Goal: Information Seeking & Learning: Understand process/instructions

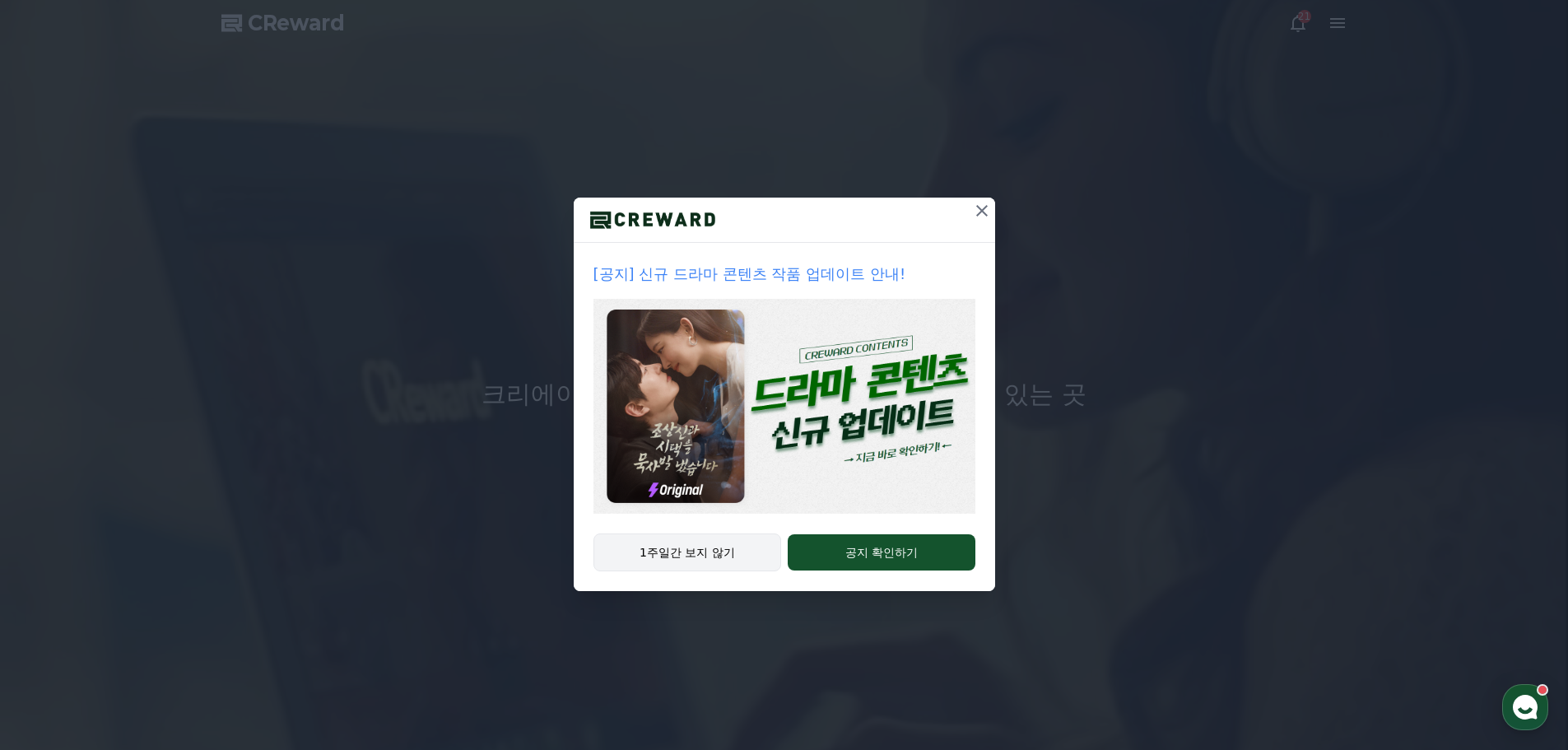
click at [687, 555] on button "1주일간 보지 않기" at bounding box center [688, 552] width 189 height 38
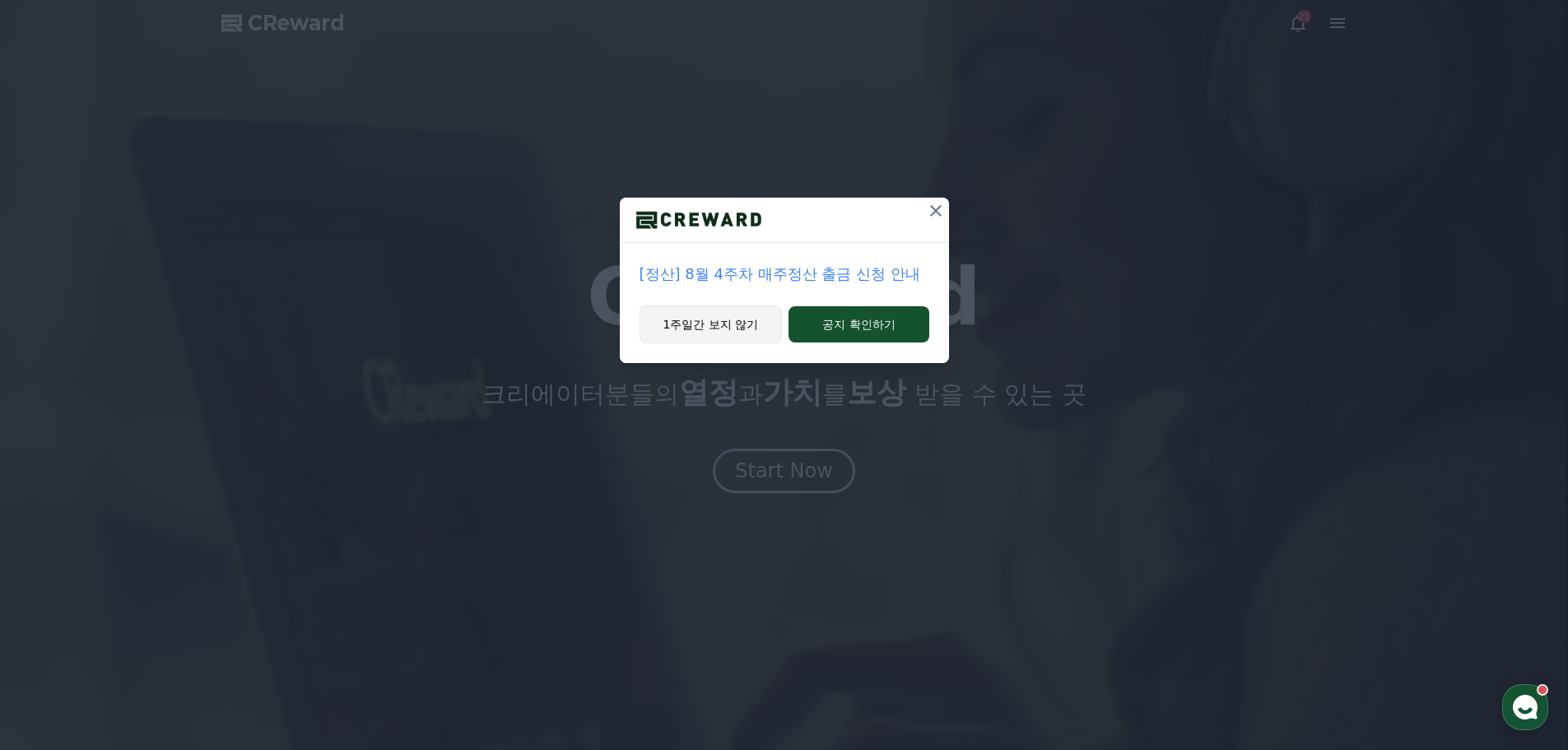
click at [703, 336] on button "1주일간 보지 않기" at bounding box center [711, 324] width 143 height 38
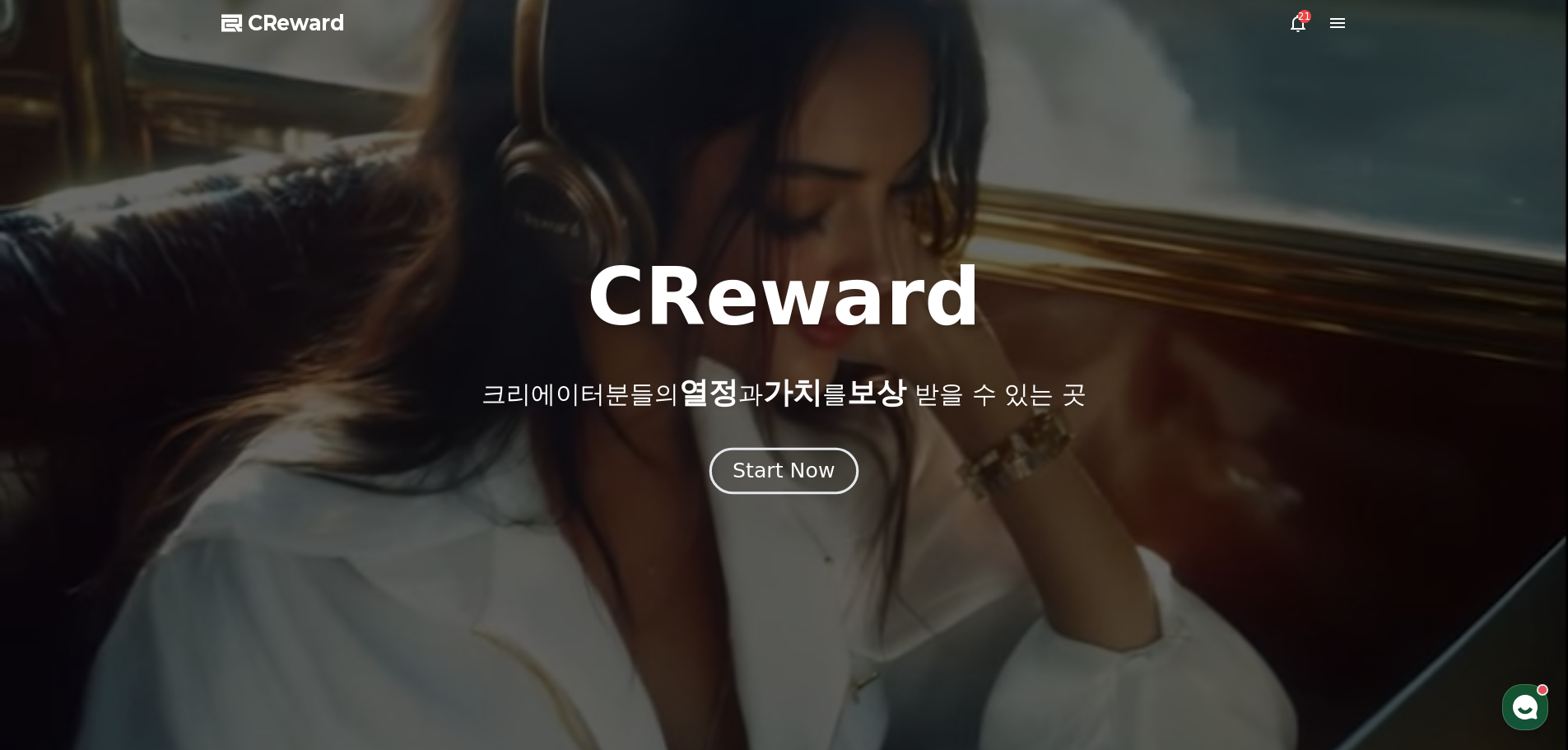
click at [801, 480] on div "Start Now" at bounding box center [784, 471] width 102 height 28
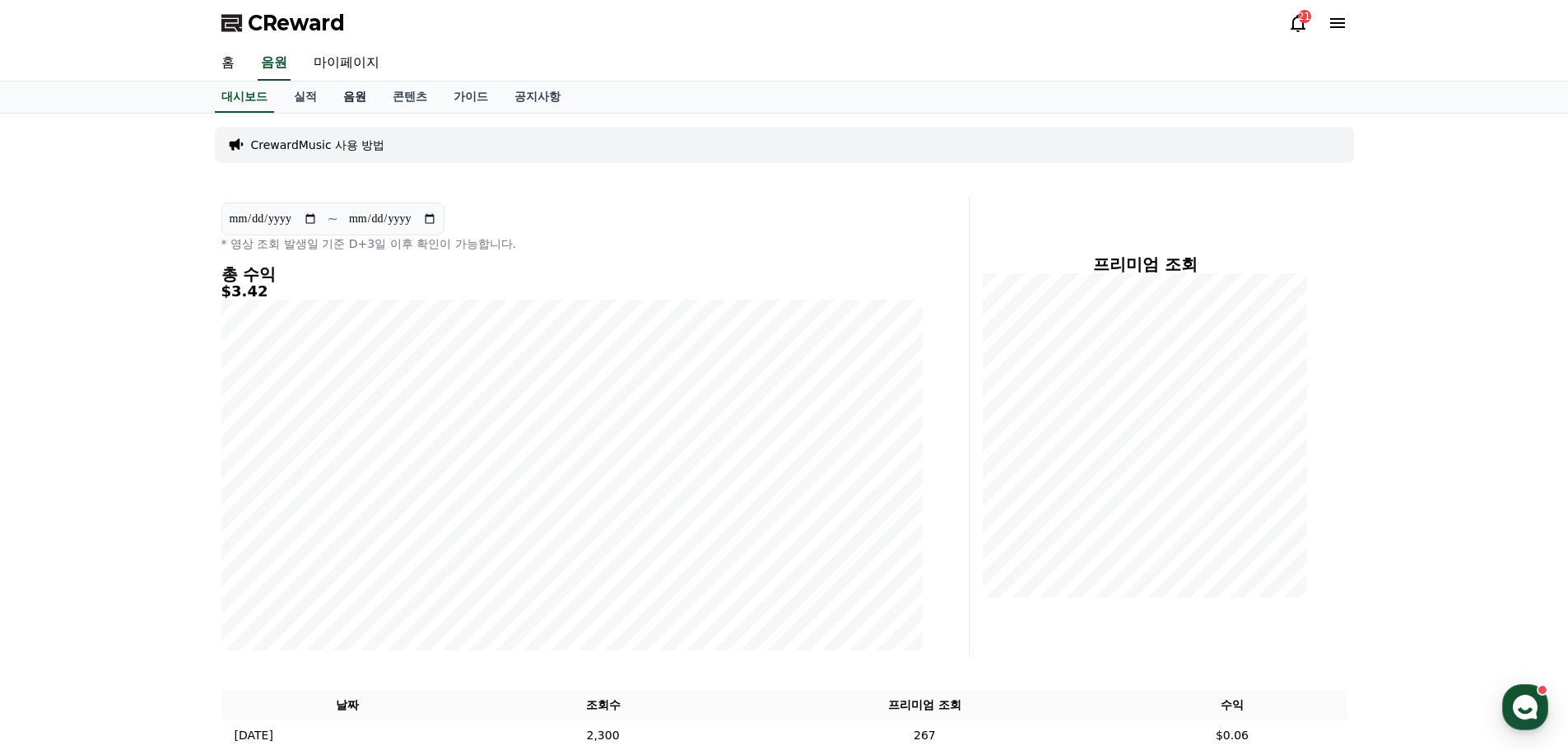
click at [346, 98] on link "음원" at bounding box center [355, 97] width 49 height 32
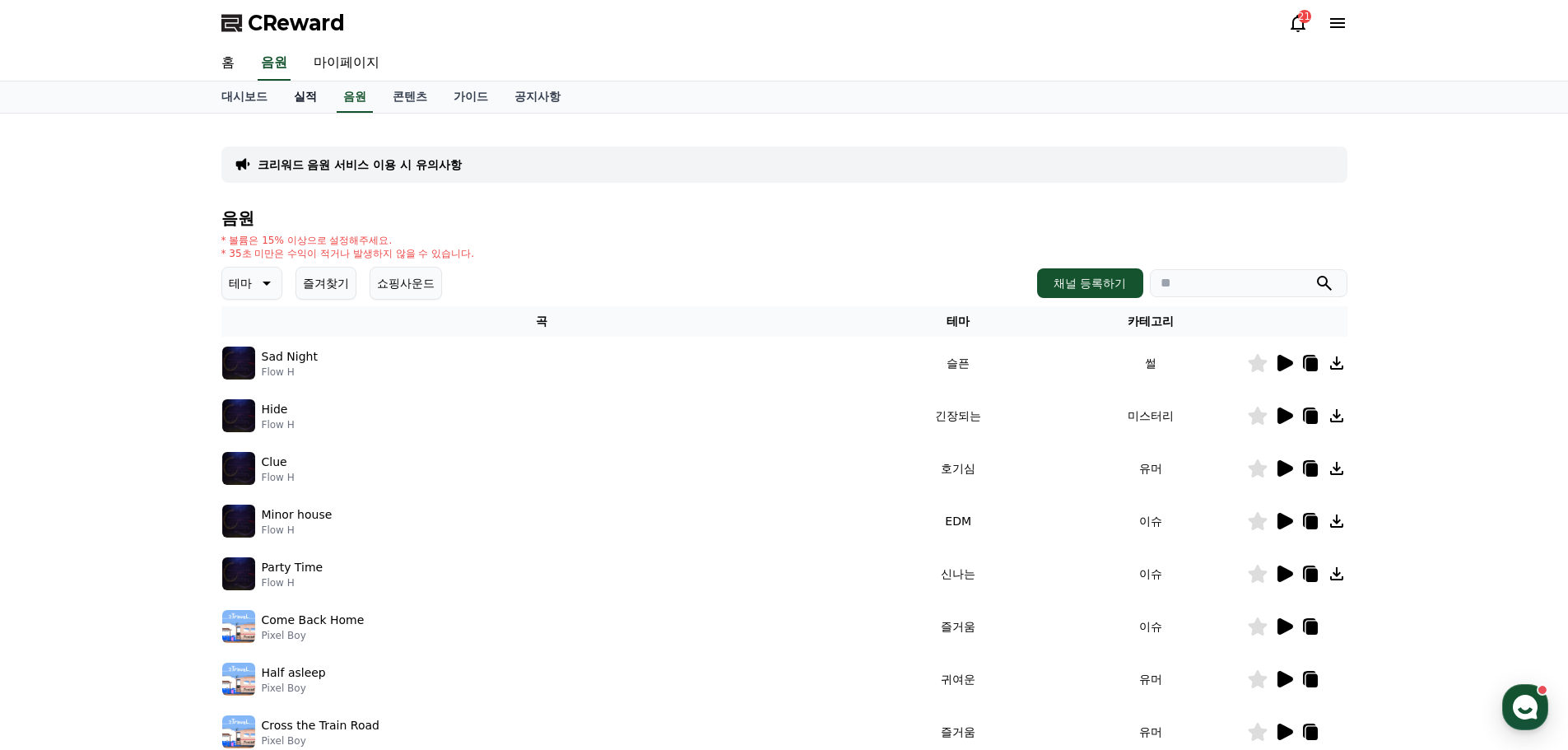
click at [297, 97] on link "실적" at bounding box center [306, 97] width 49 height 32
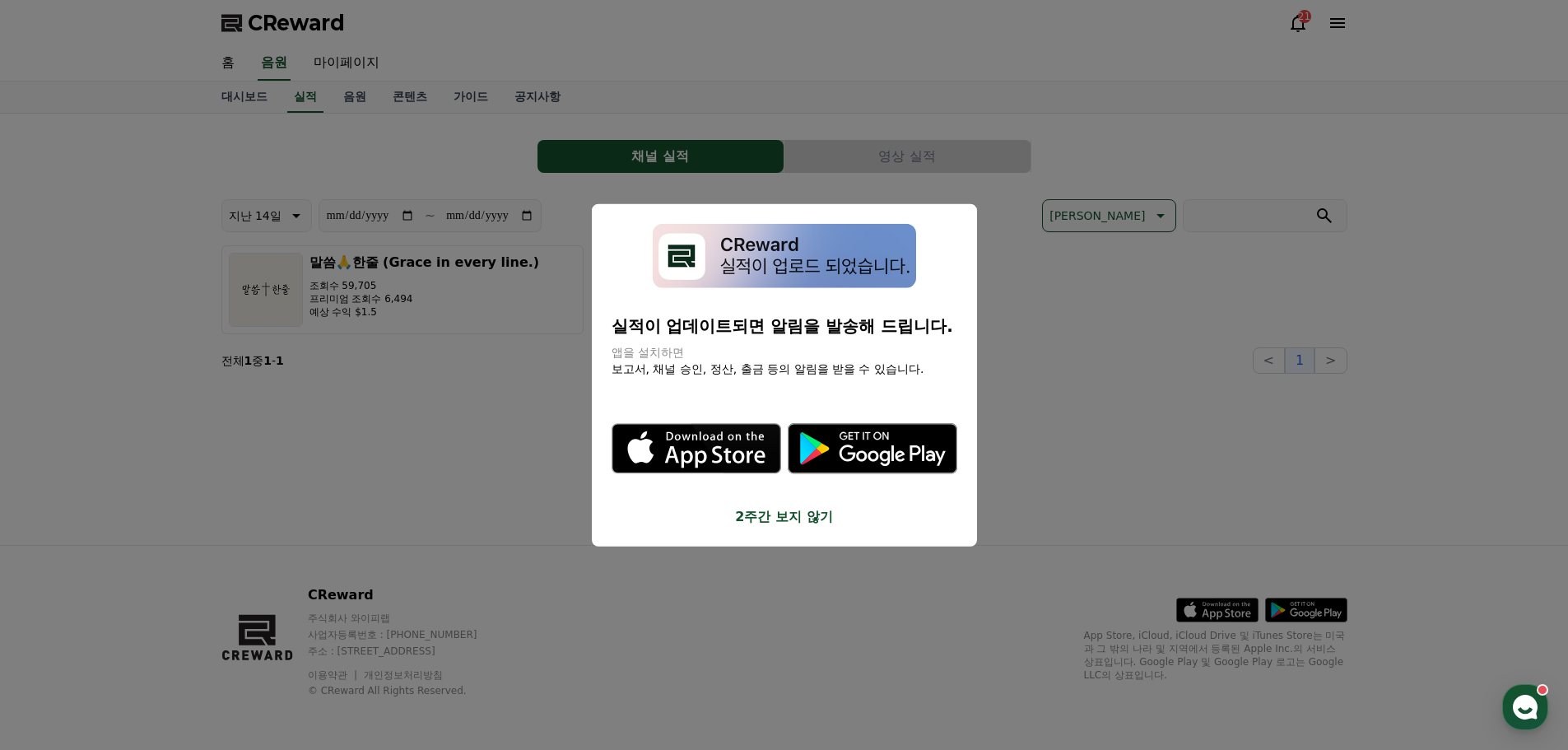
click at [804, 521] on button "2주간 보지 않기" at bounding box center [784, 516] width 346 height 19
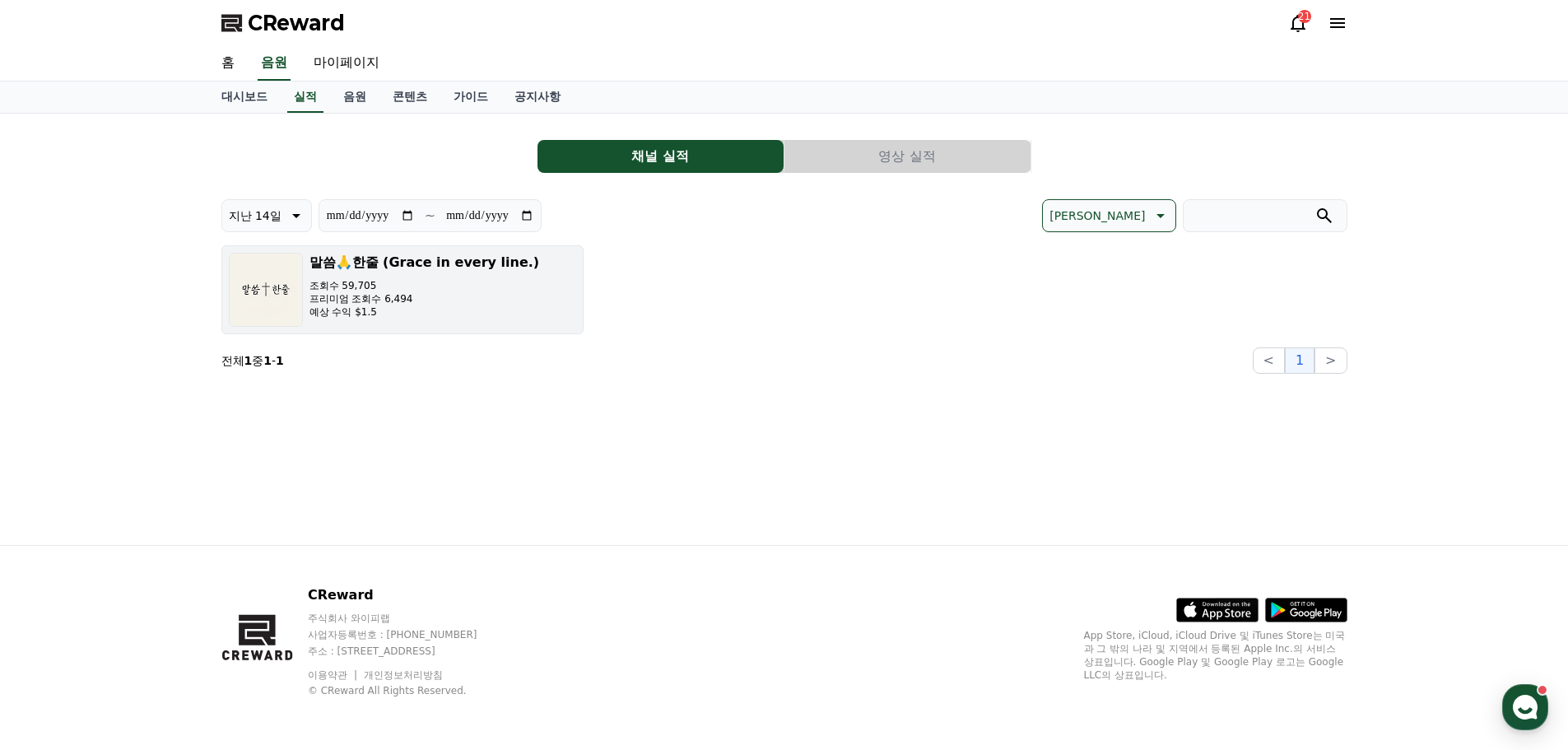
click at [418, 298] on p "프리미엄 조회수 6,494" at bounding box center [424, 299] width 230 height 13
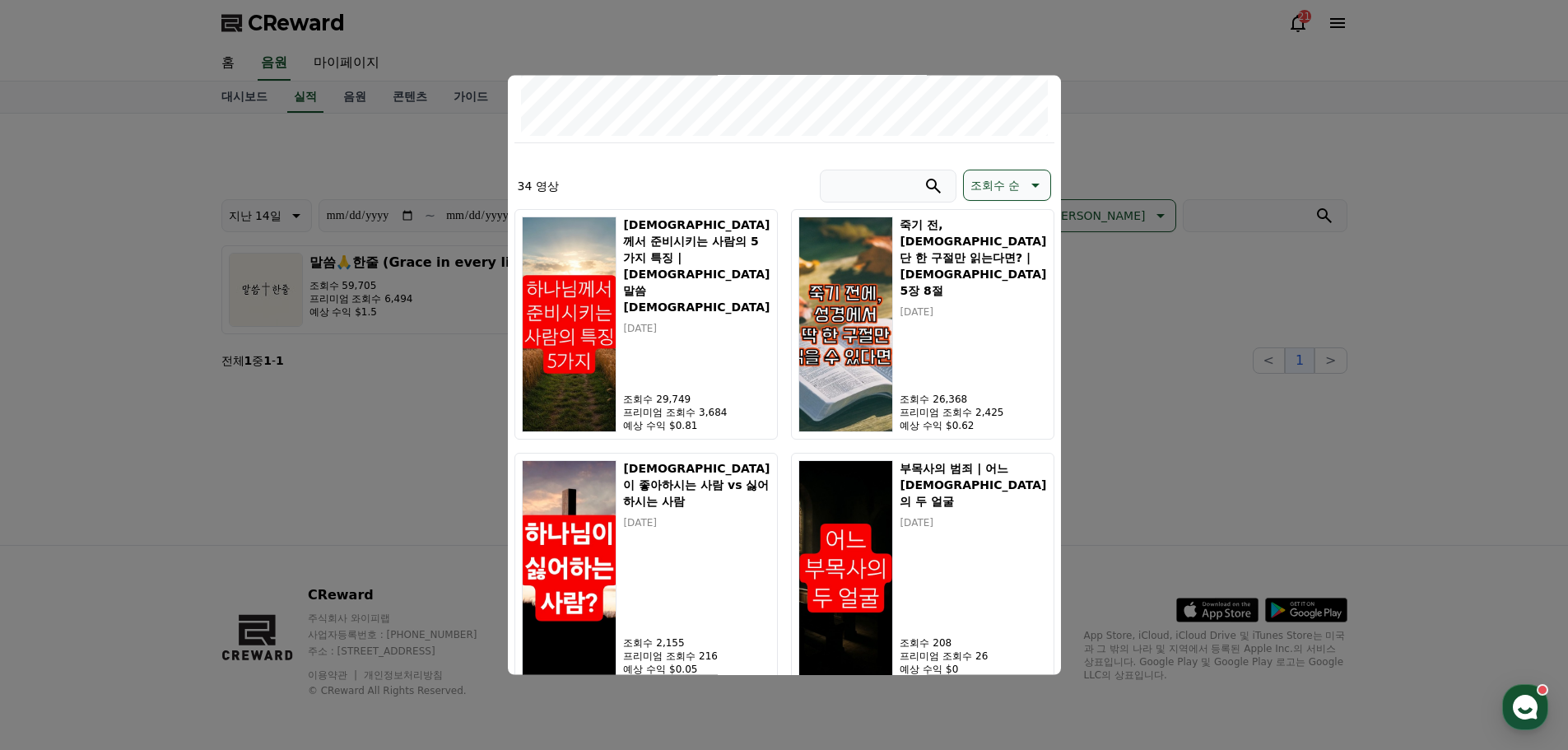
scroll to position [247, 0]
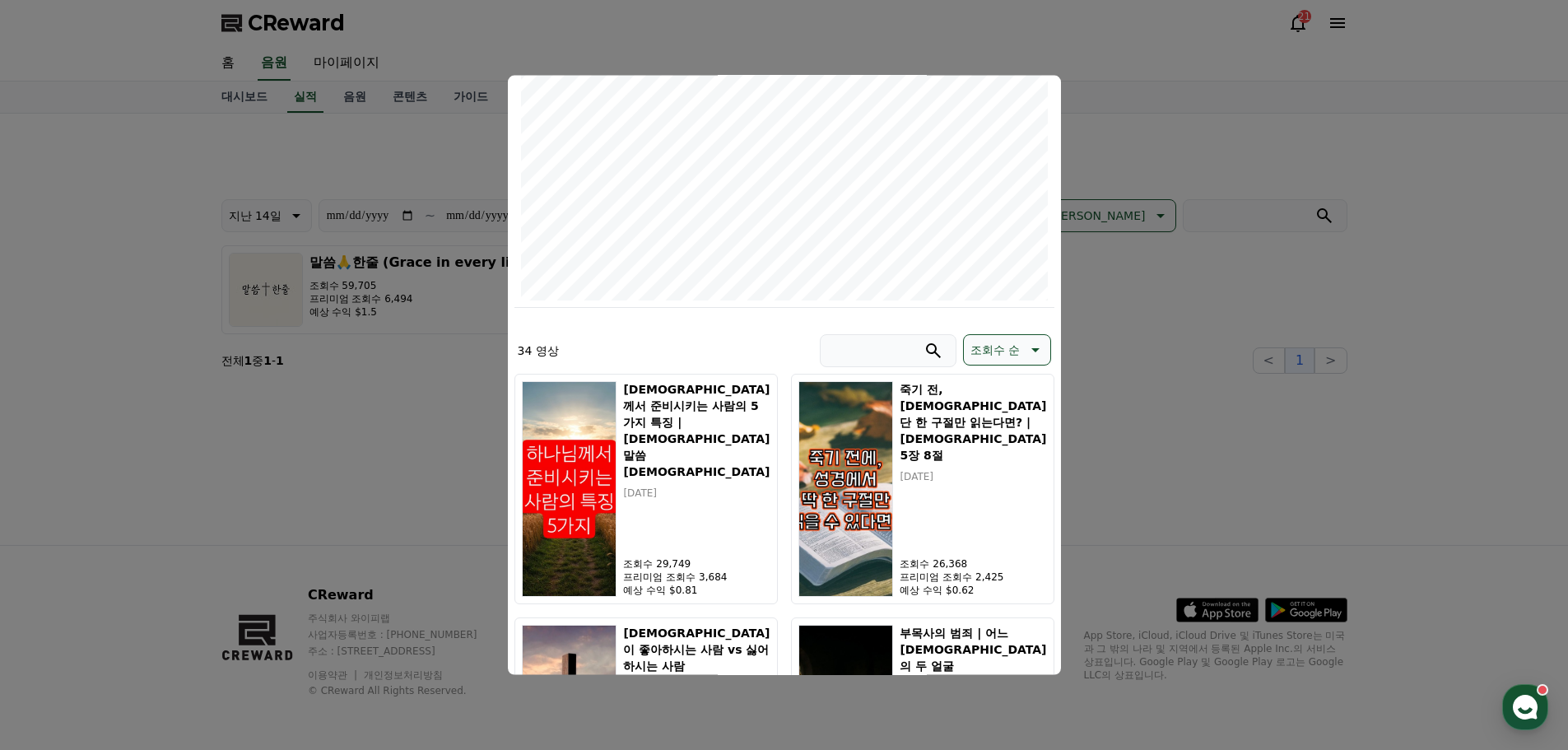
click at [1166, 137] on button "close modal" at bounding box center [784, 375] width 1568 height 750
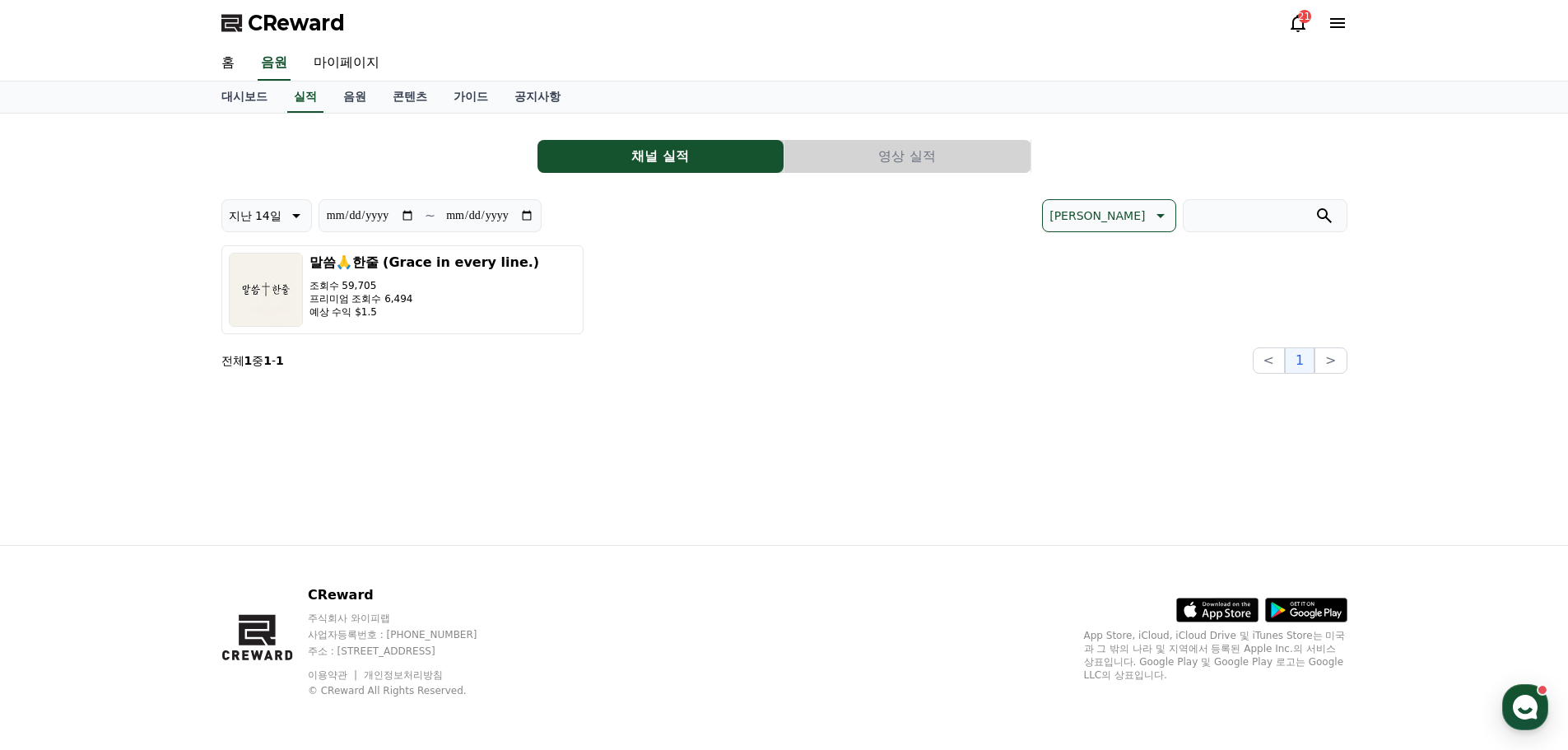
click at [908, 166] on button "영상 실적" at bounding box center [907, 155] width 246 height 32
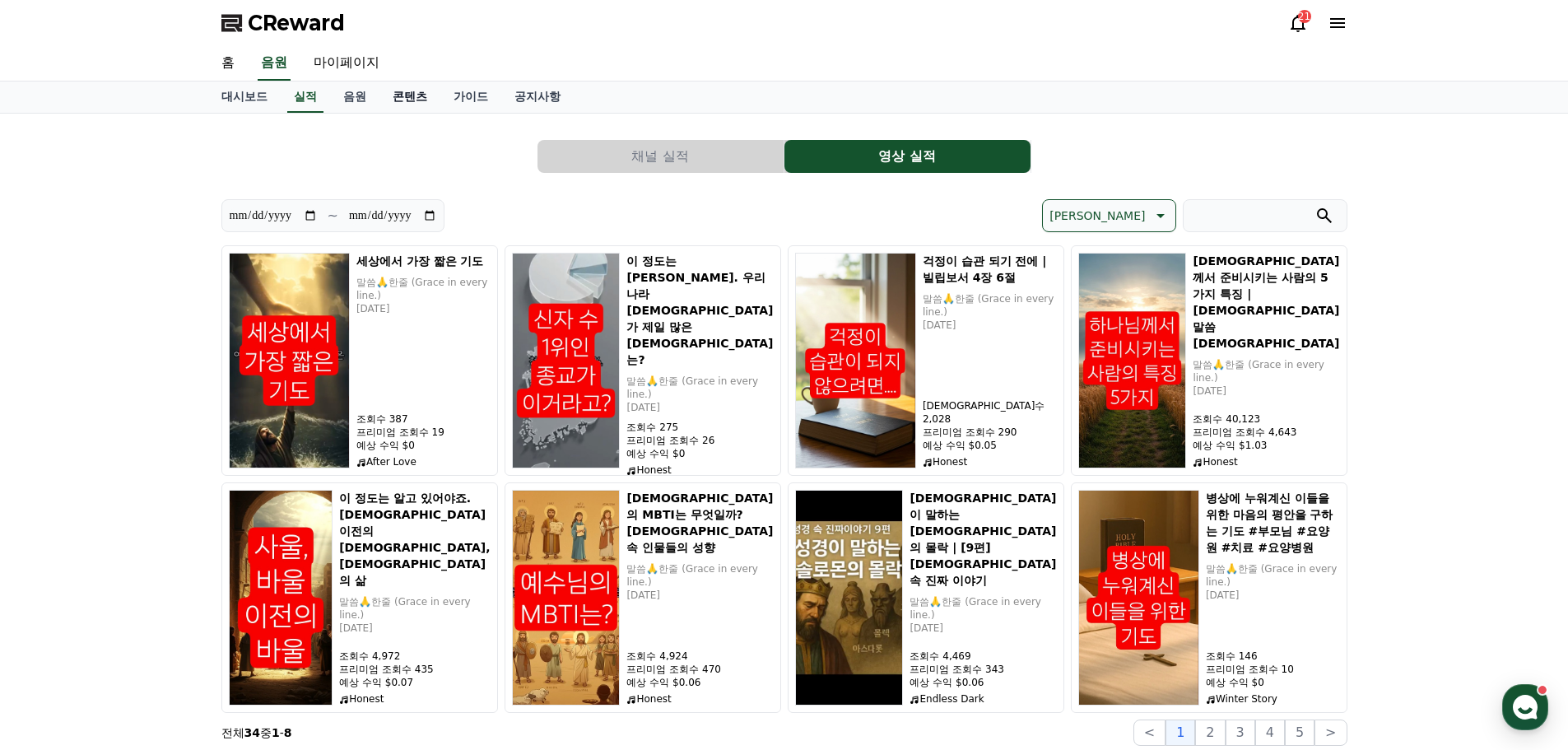
click at [411, 105] on link "콘텐츠" at bounding box center [409, 97] width 61 height 32
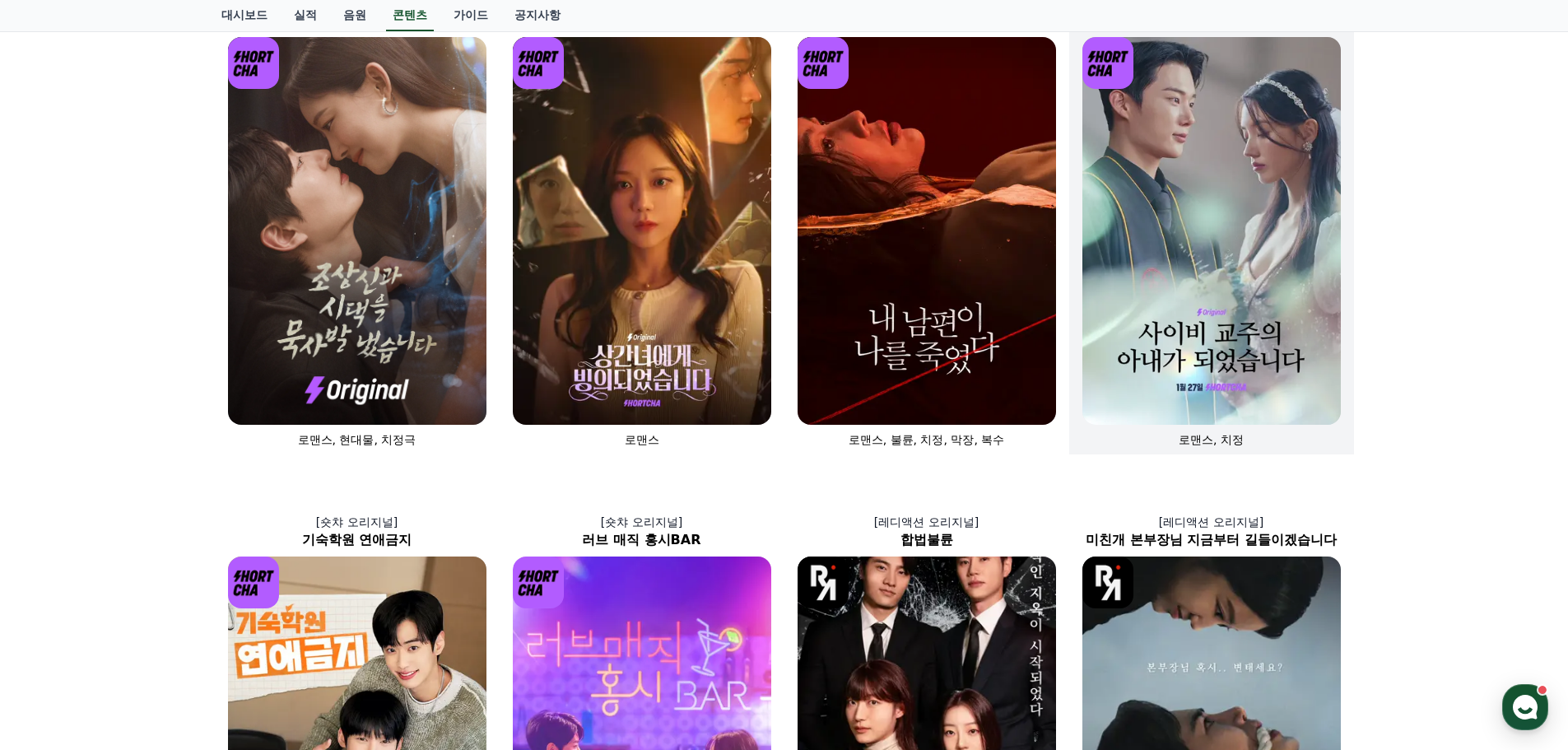
scroll to position [164, 0]
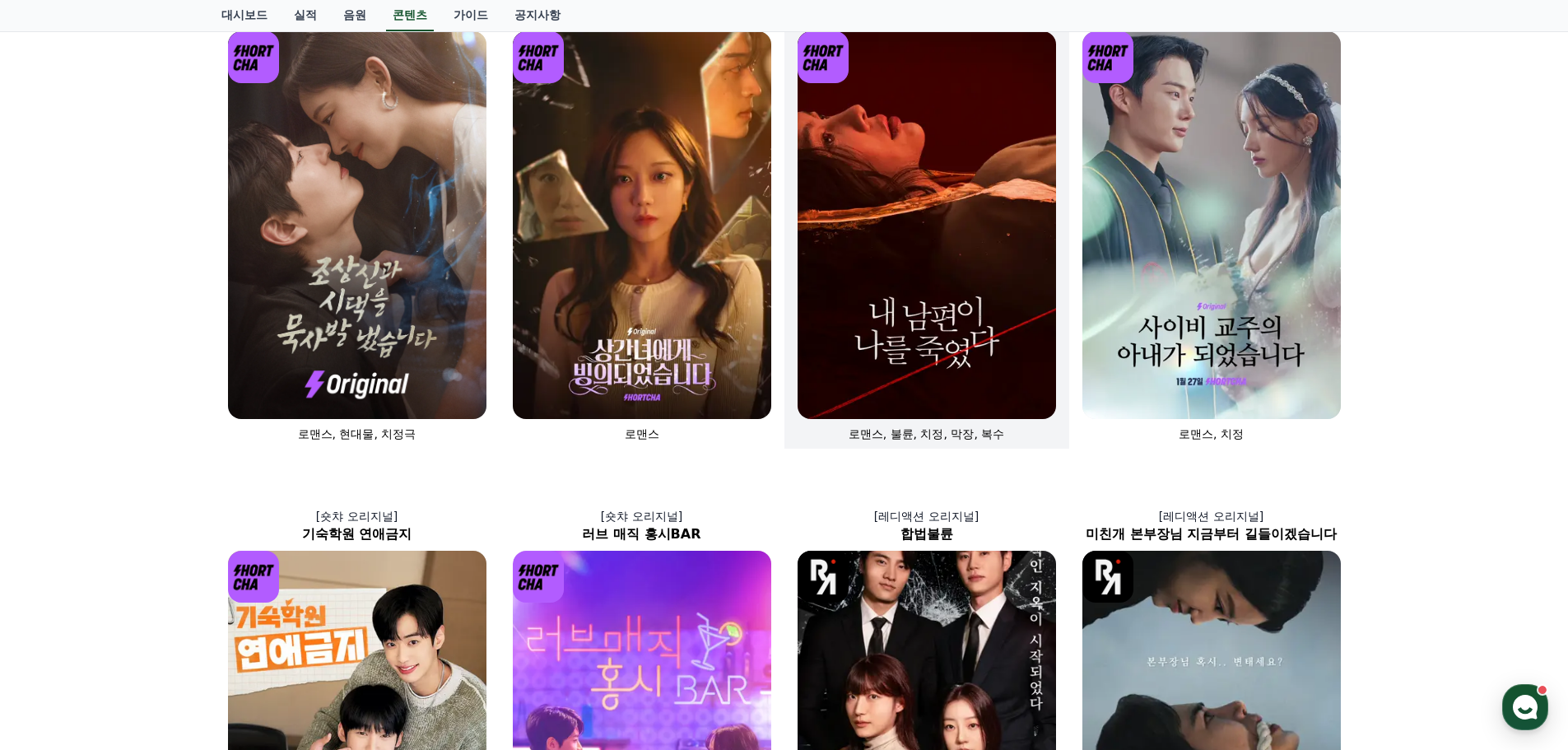
click at [945, 299] on img at bounding box center [927, 225] width 258 height 387
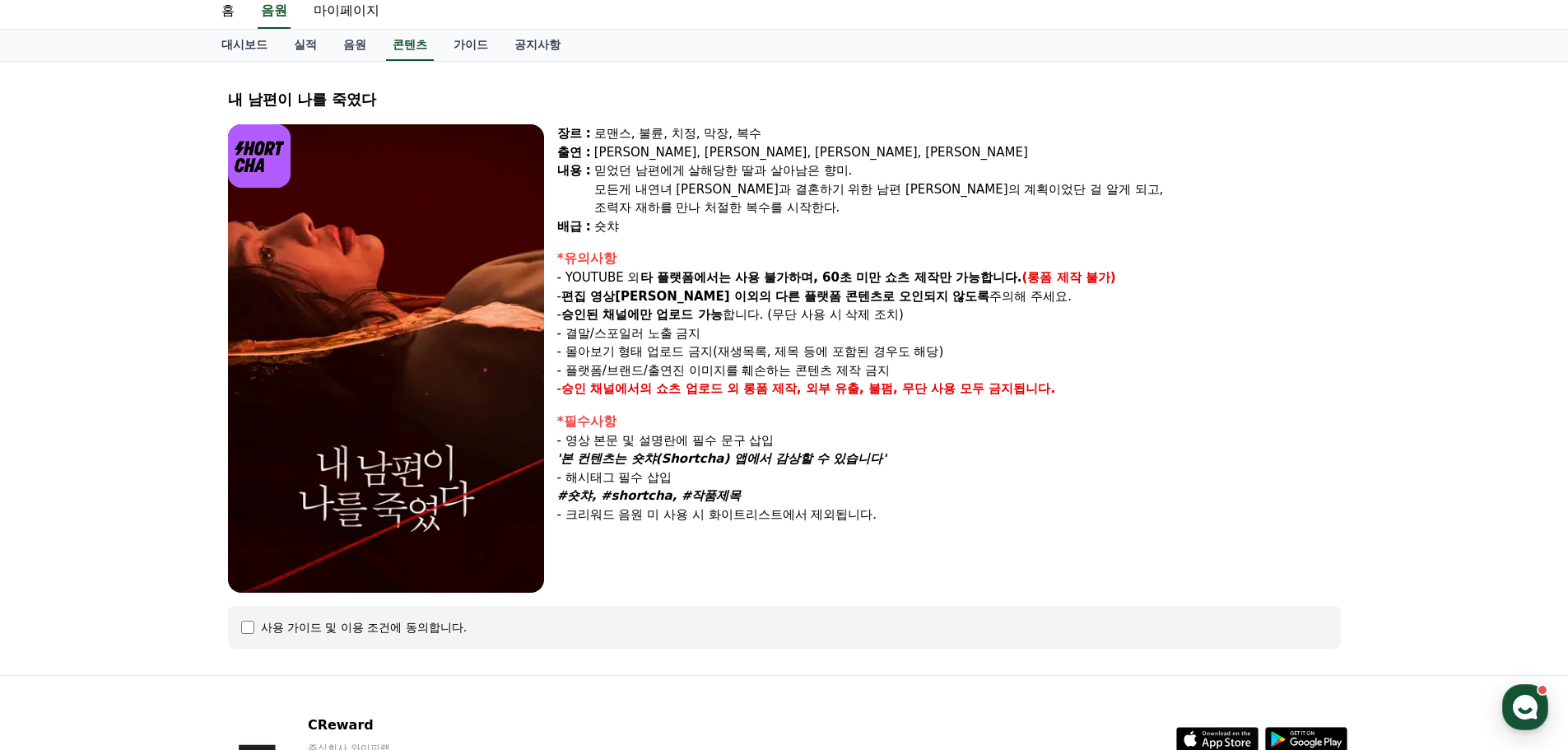
scroll to position [18, 0]
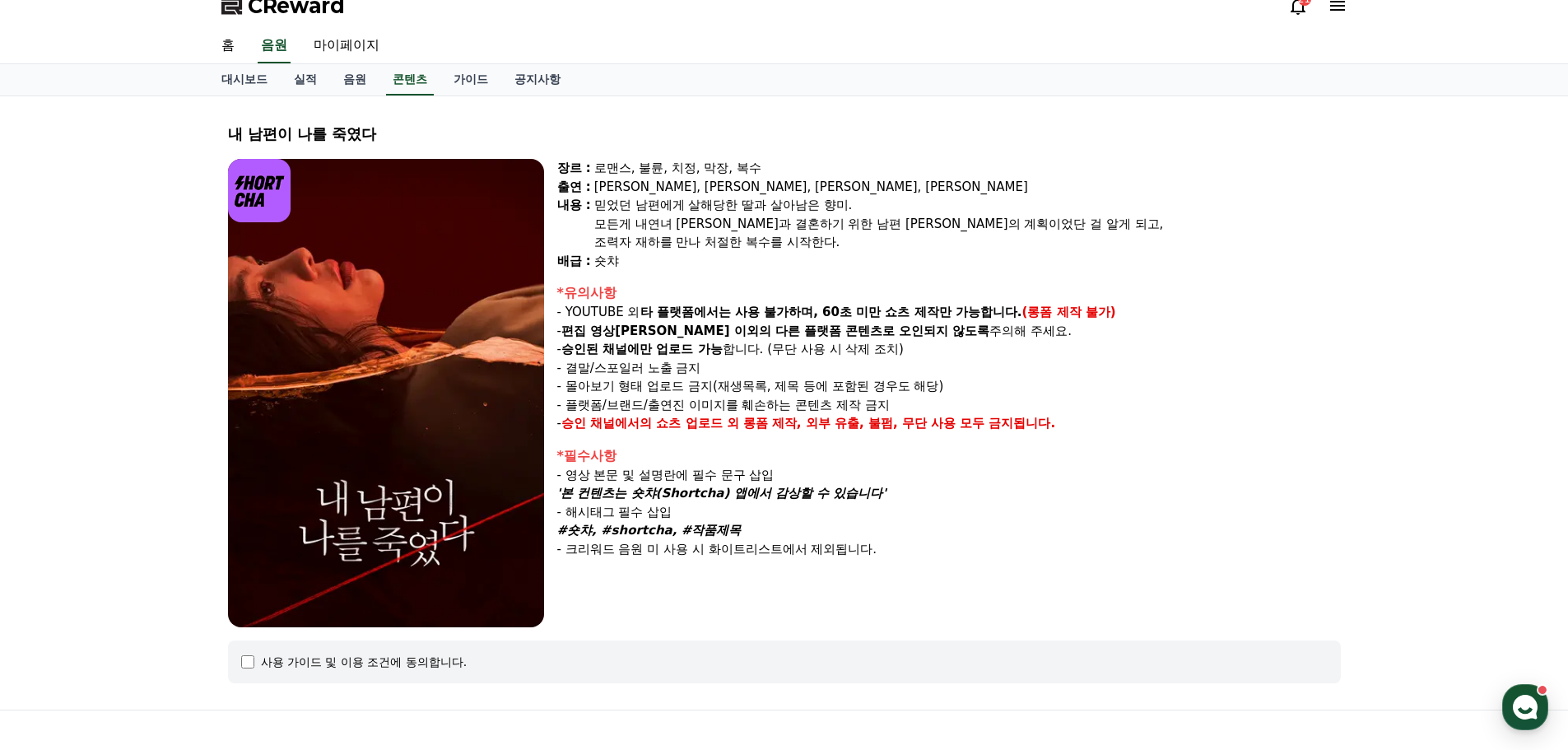
click at [258, 670] on div "사용 가이드 및 이용 조건에 동의합니다." at bounding box center [784, 661] width 1113 height 43
click at [249, 669] on div "사용 가이드 및 이용 조건에 동의합니다." at bounding box center [784, 661] width 1113 height 43
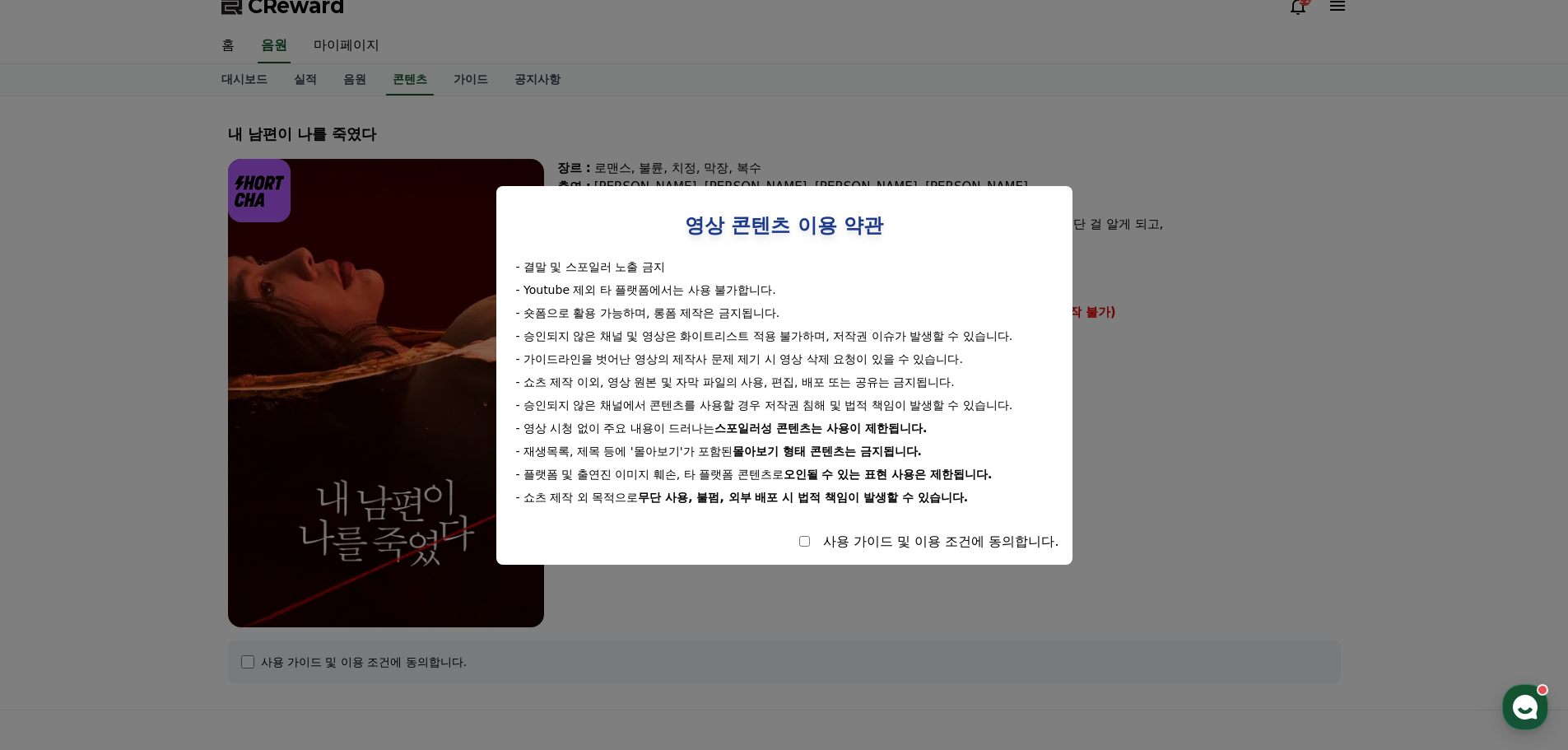
select select
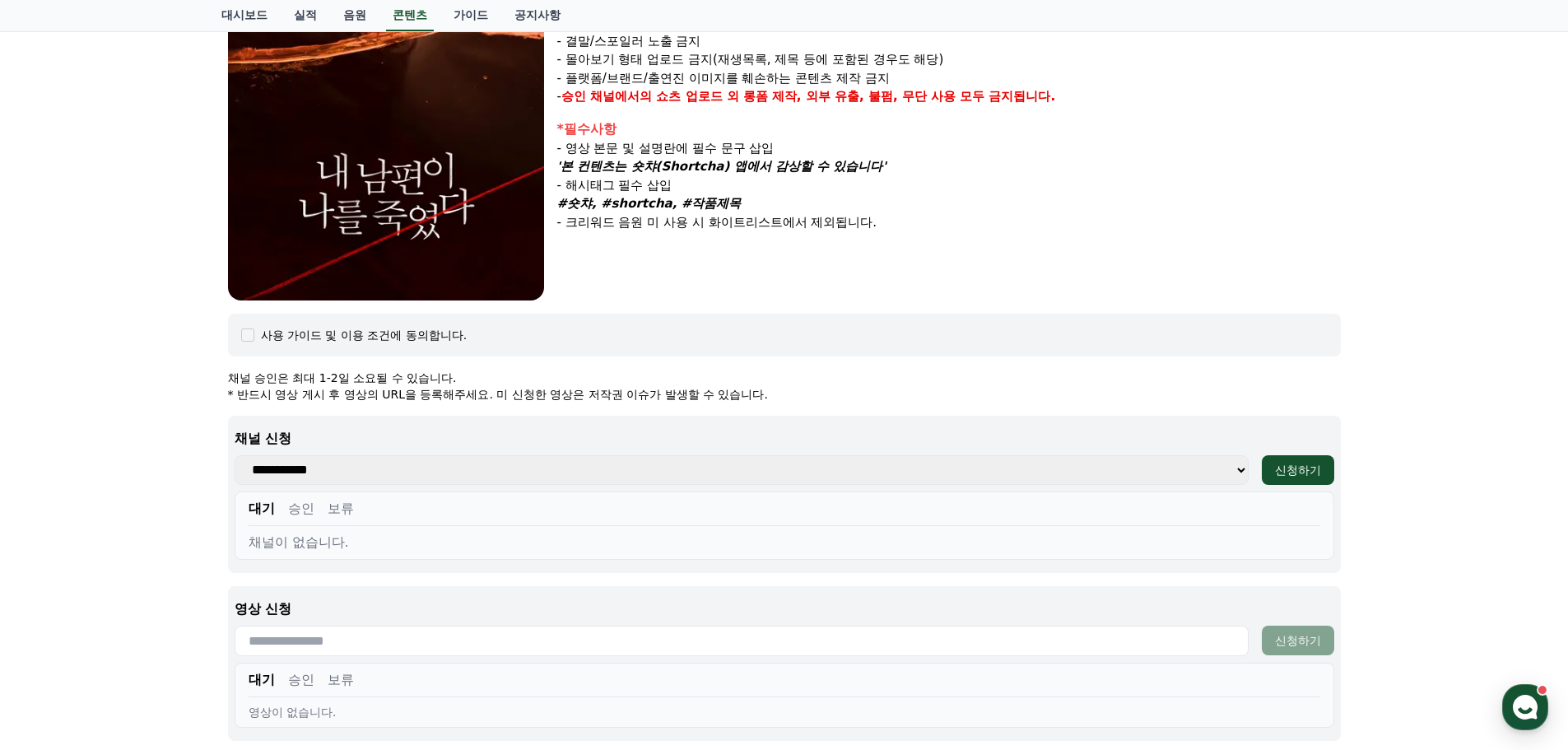
scroll to position [346, 0]
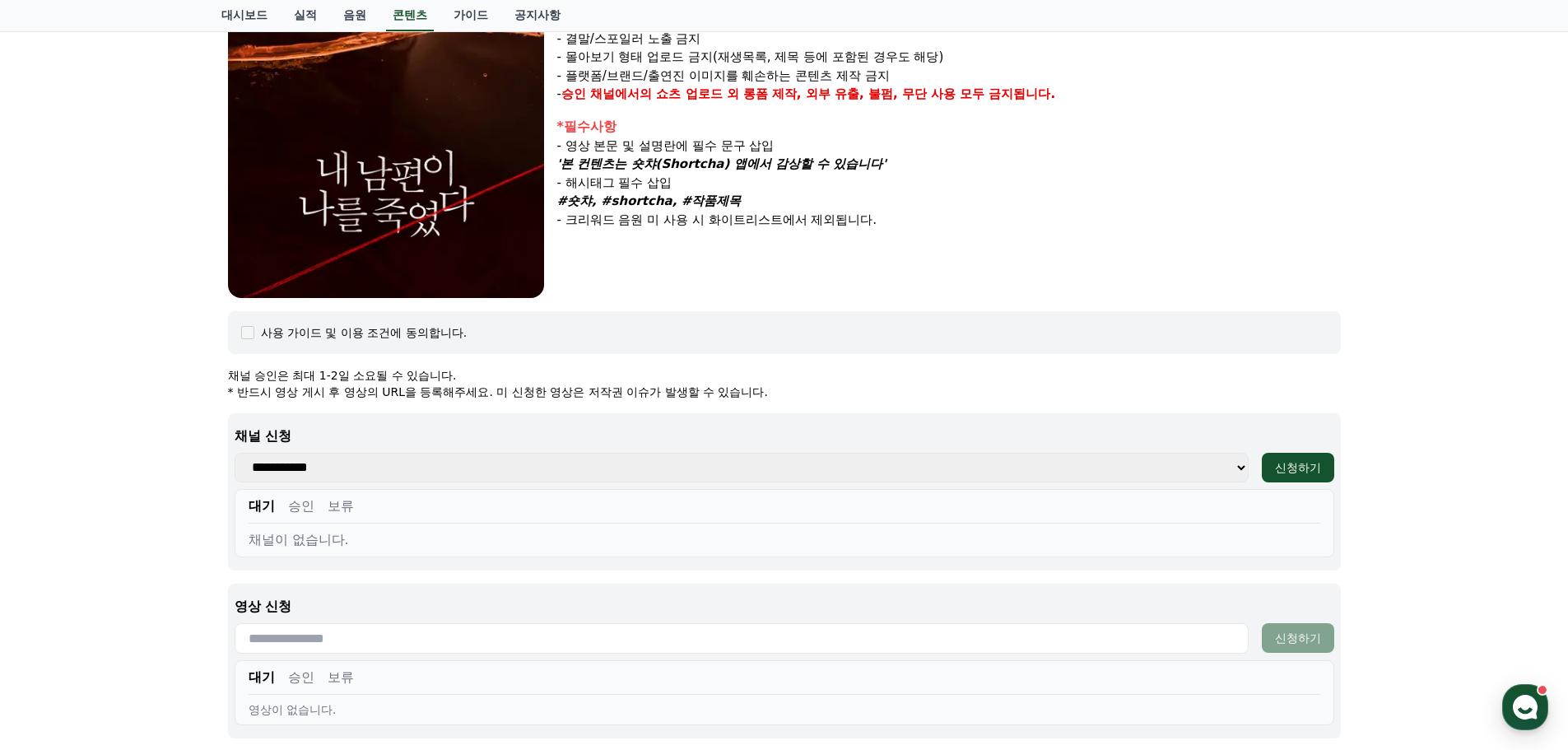
click at [1219, 466] on select "**********" at bounding box center [741, 467] width 1014 height 30
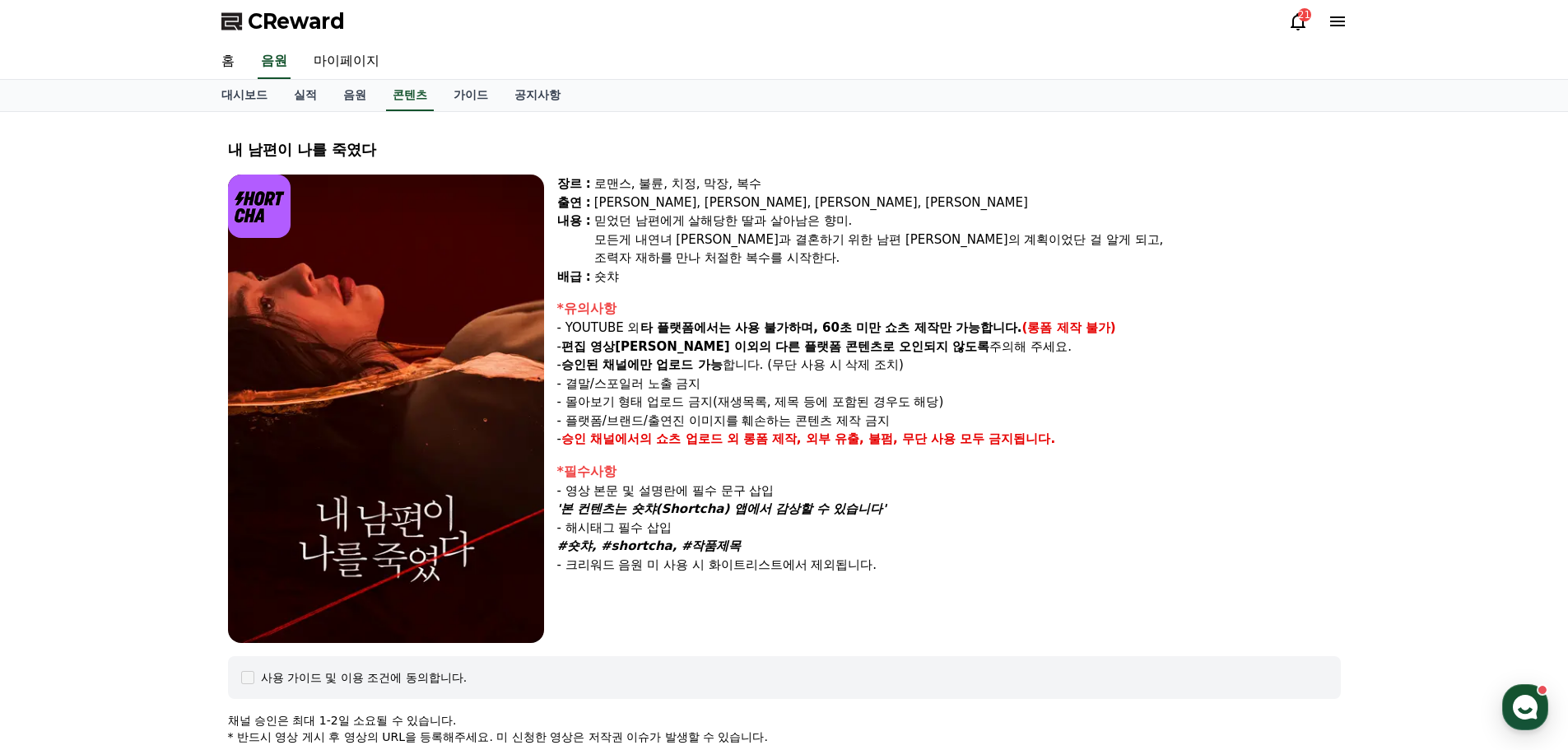
scroll to position [0, 0]
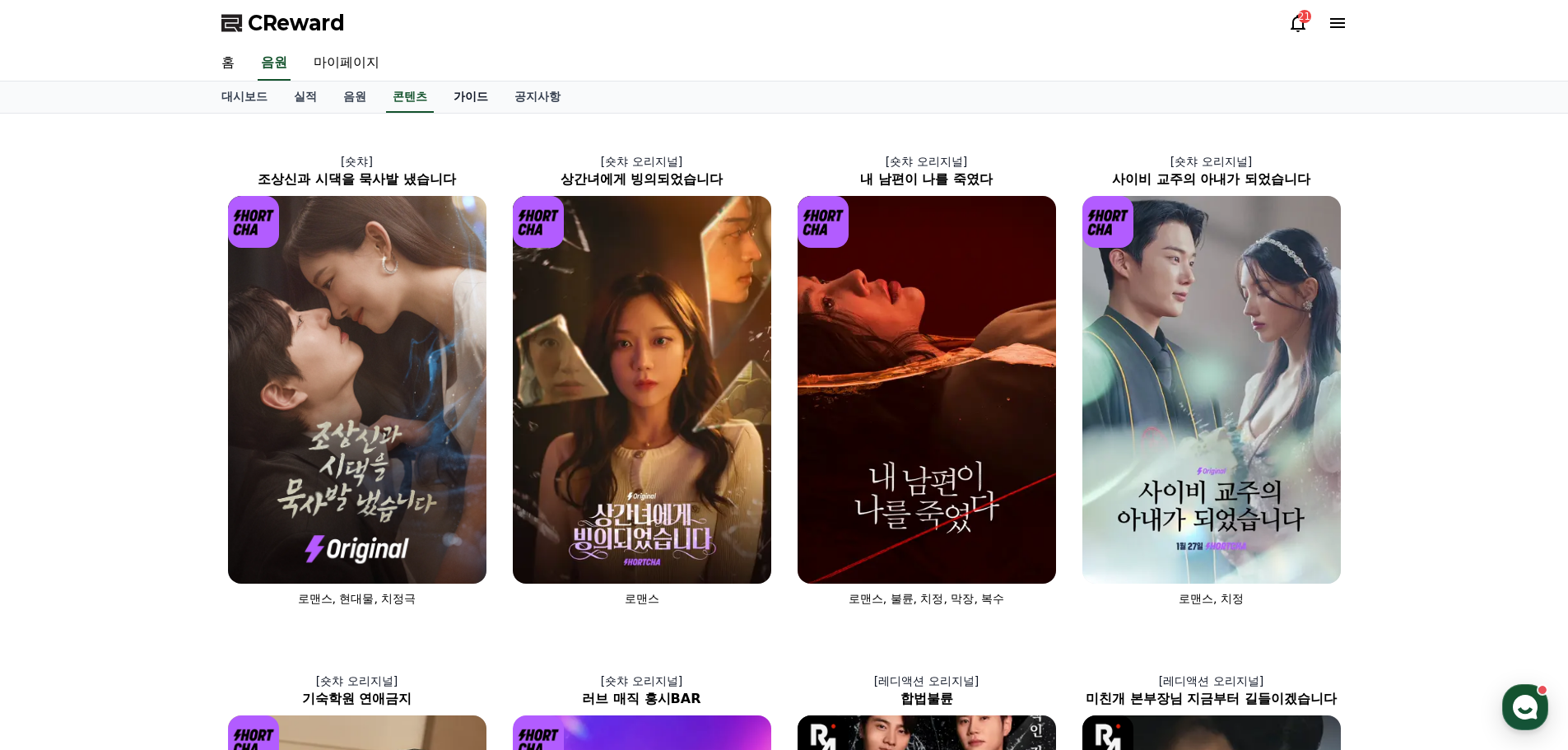
click at [480, 99] on link "가이드" at bounding box center [470, 97] width 61 height 32
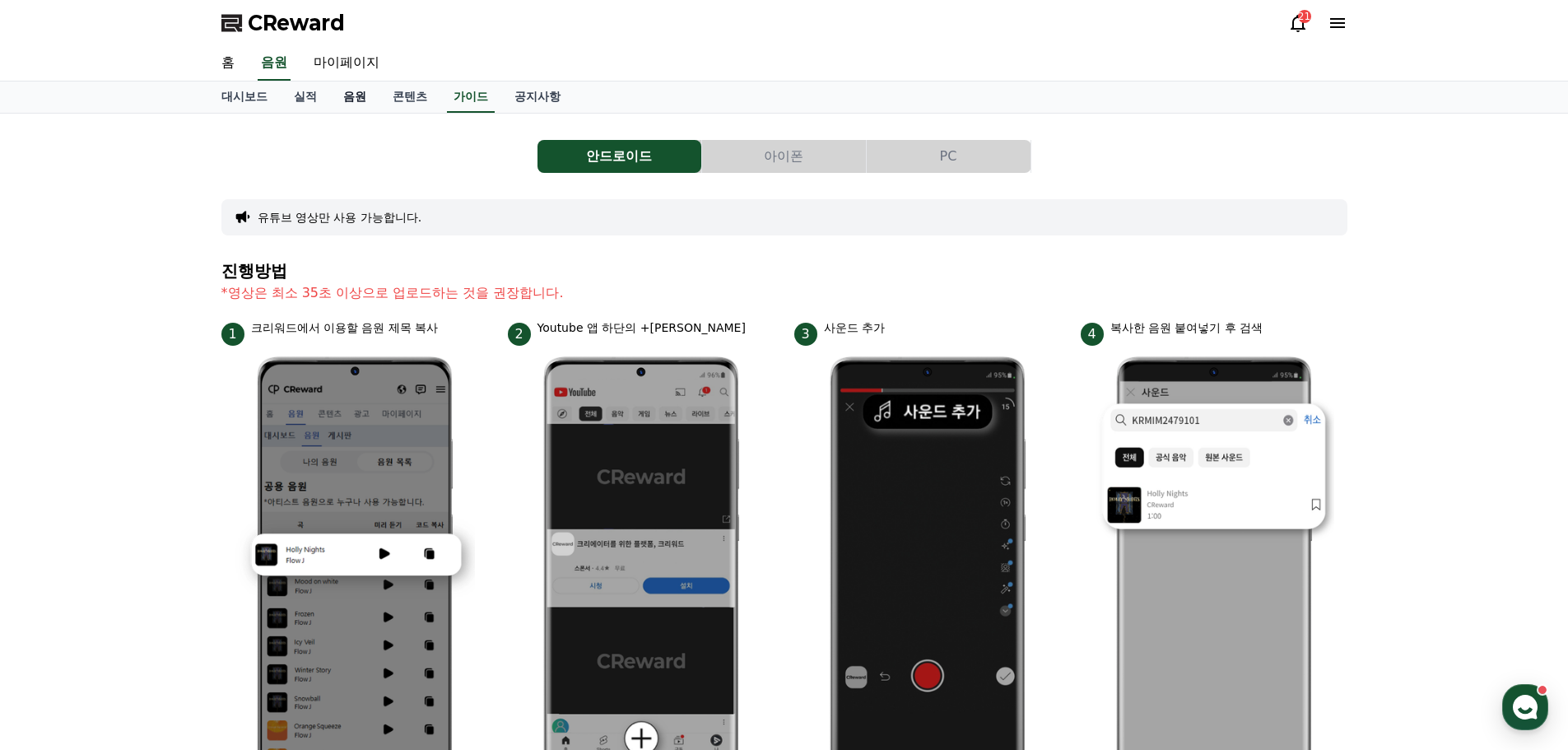
click at [358, 98] on link "음원" at bounding box center [355, 97] width 49 height 32
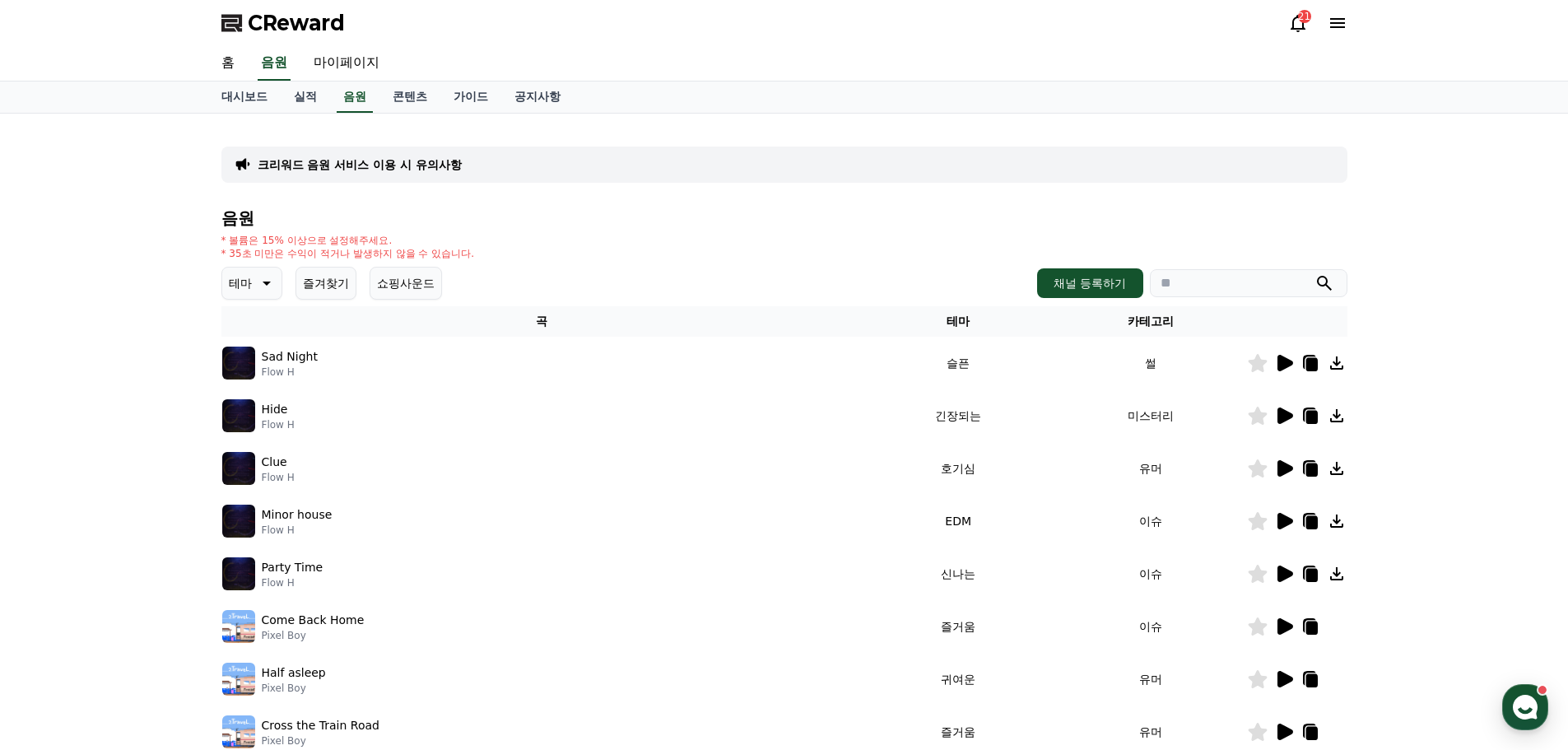
click at [1287, 369] on icon at bounding box center [1283, 363] width 19 height 19
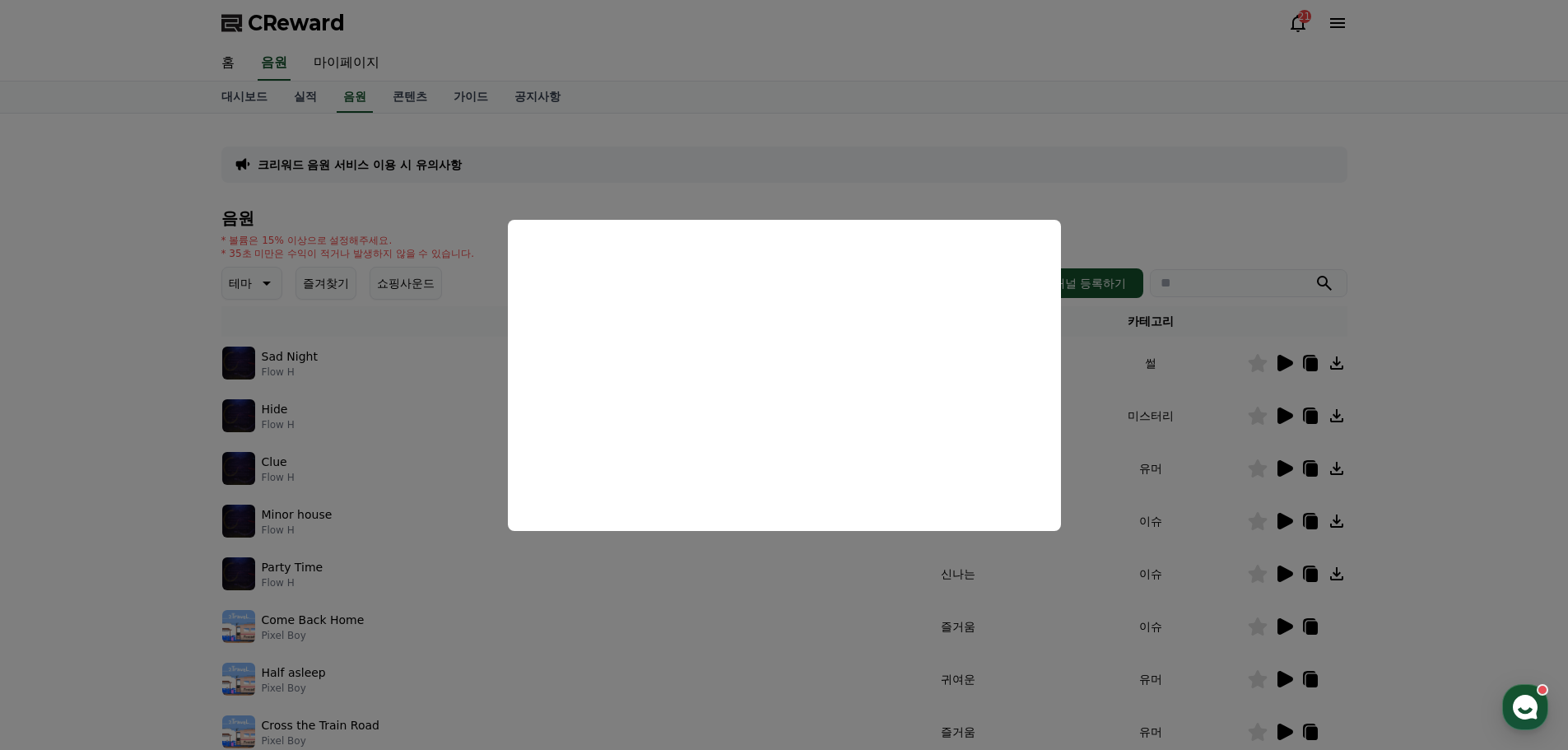
click at [1243, 222] on button "close modal" at bounding box center [784, 375] width 1568 height 750
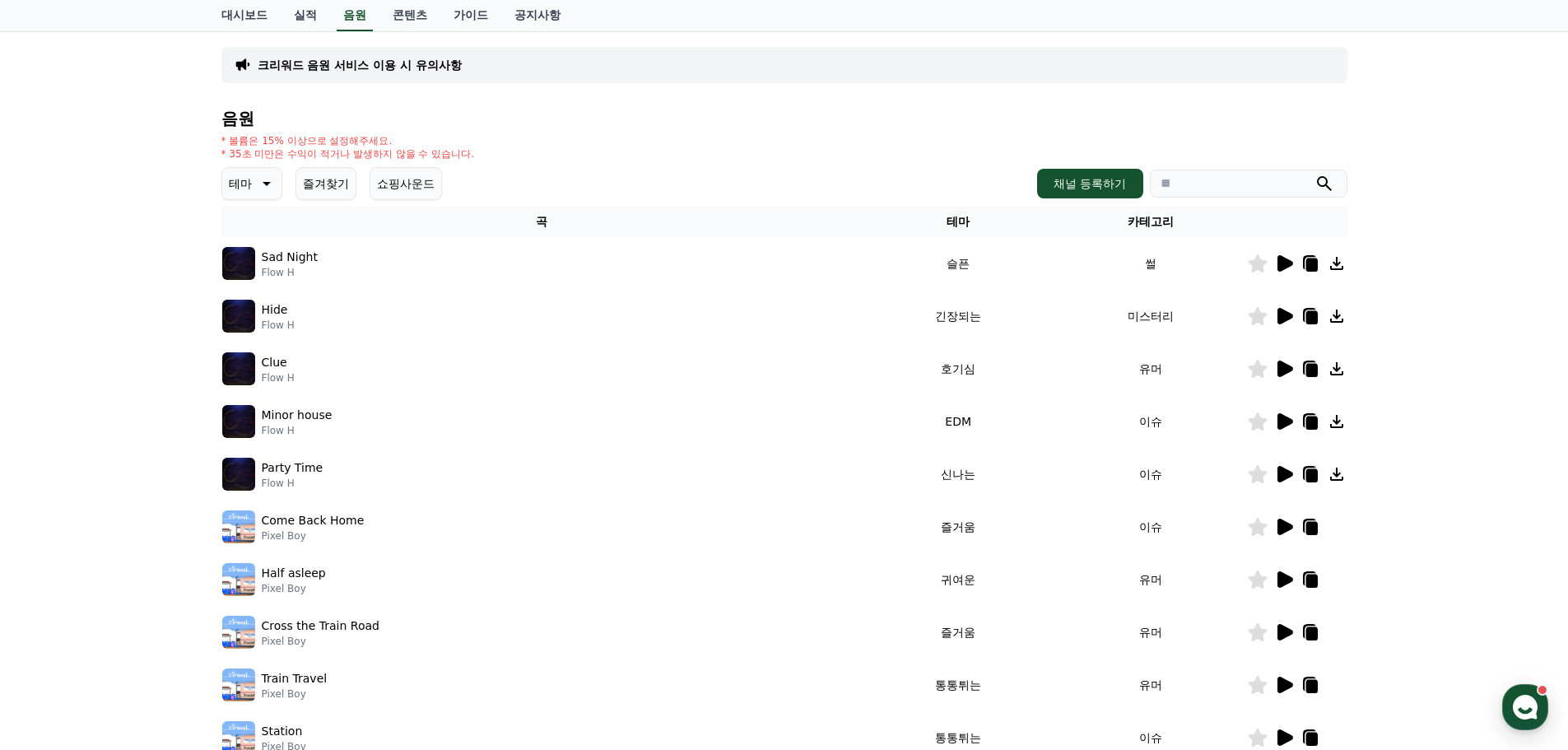
scroll to position [83, 0]
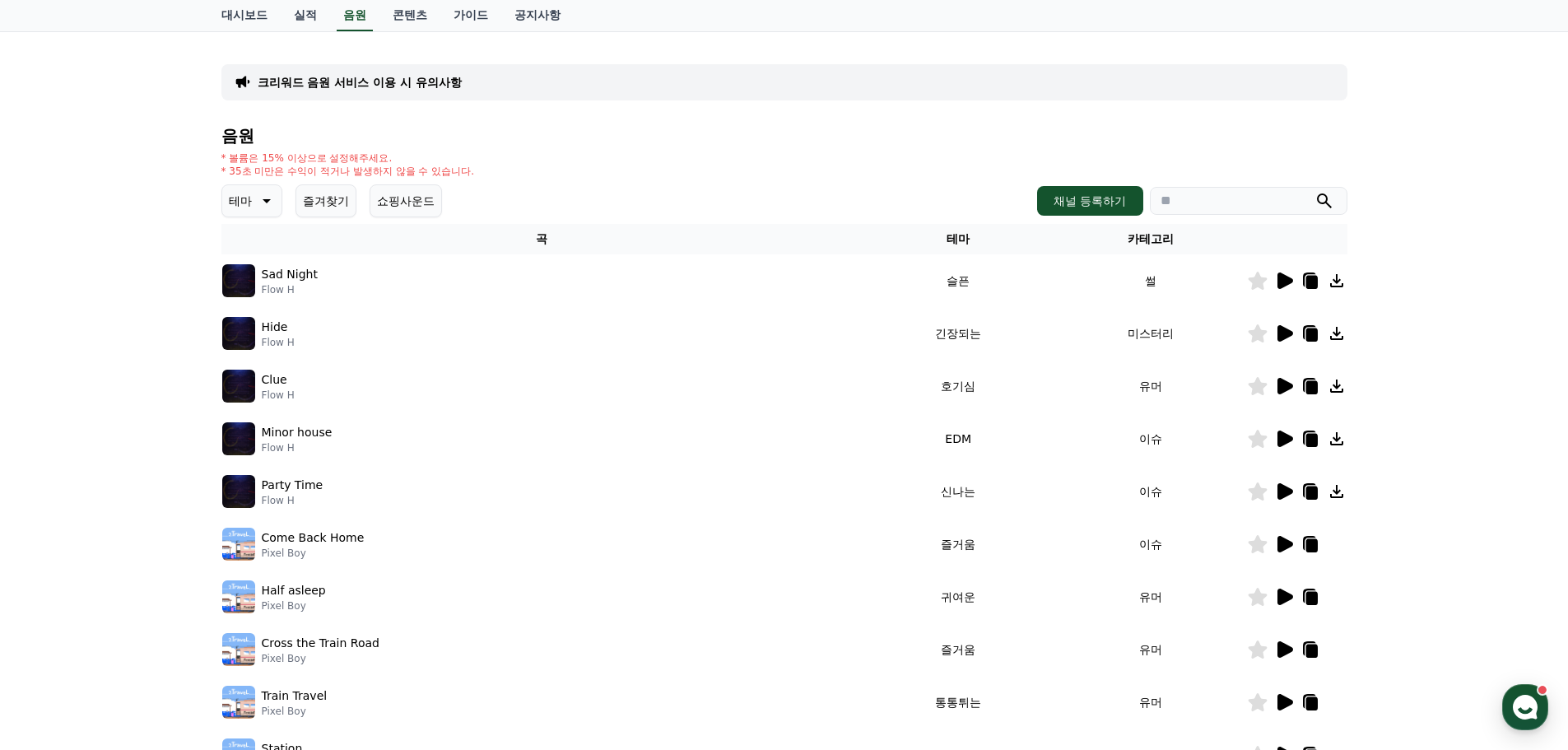
click at [1333, 281] on icon at bounding box center [1336, 280] width 13 height 13
